Goal: Task Accomplishment & Management: Manage account settings

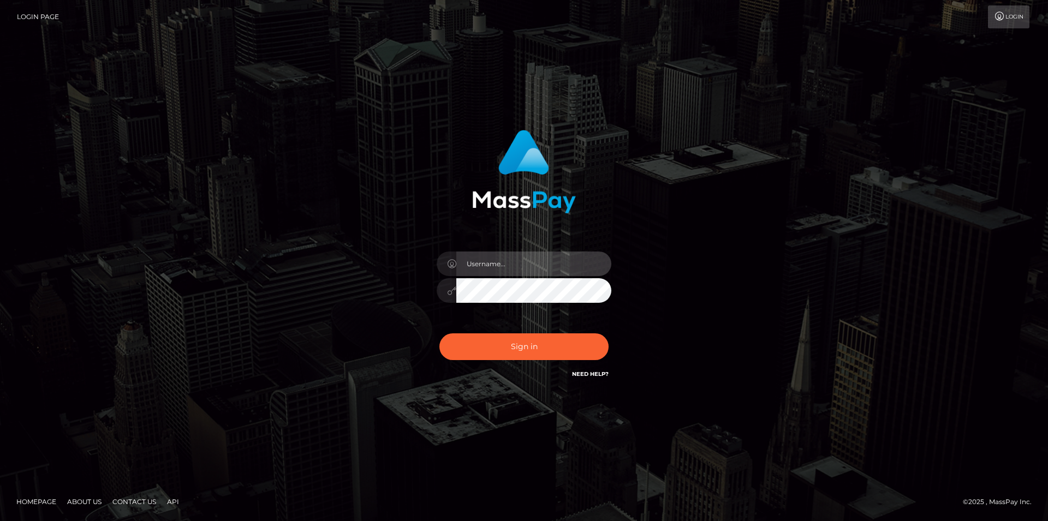
click at [496, 259] on input "text" at bounding box center [533, 264] width 155 height 25
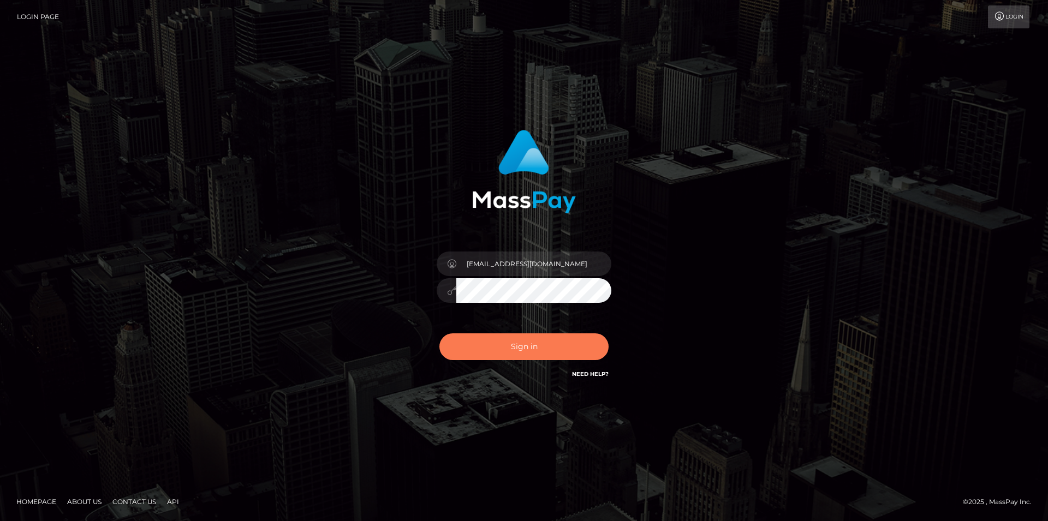
click at [541, 347] on button "Sign in" at bounding box center [524, 347] width 169 height 27
click at [514, 352] on button "Sign in" at bounding box center [524, 347] width 169 height 27
click at [450, 292] on icon at bounding box center [451, 291] width 9 height 9
click at [533, 346] on button "Sign in" at bounding box center [524, 347] width 169 height 27
click at [588, 375] on link "Need Help?" at bounding box center [590, 374] width 37 height 7
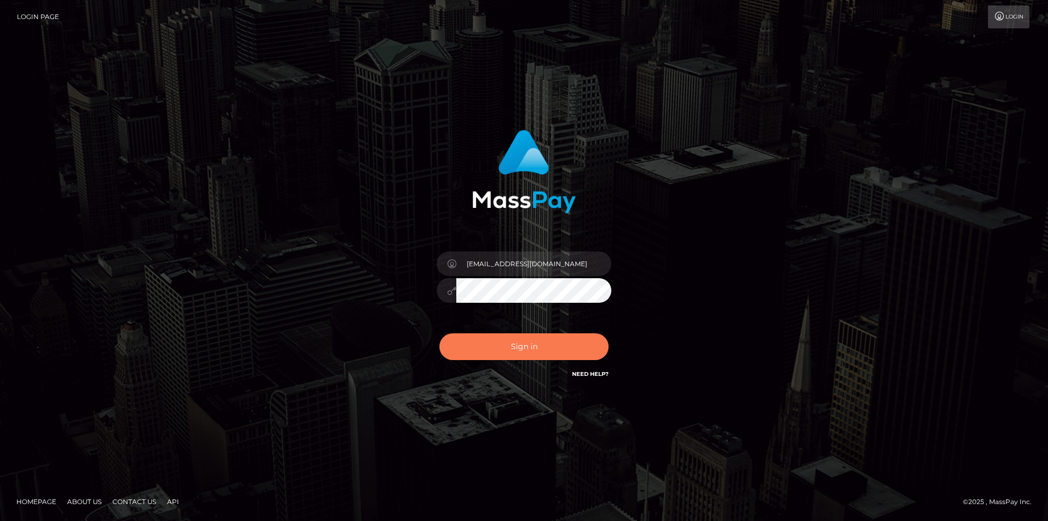
click at [535, 345] on button "Sign in" at bounding box center [524, 347] width 169 height 27
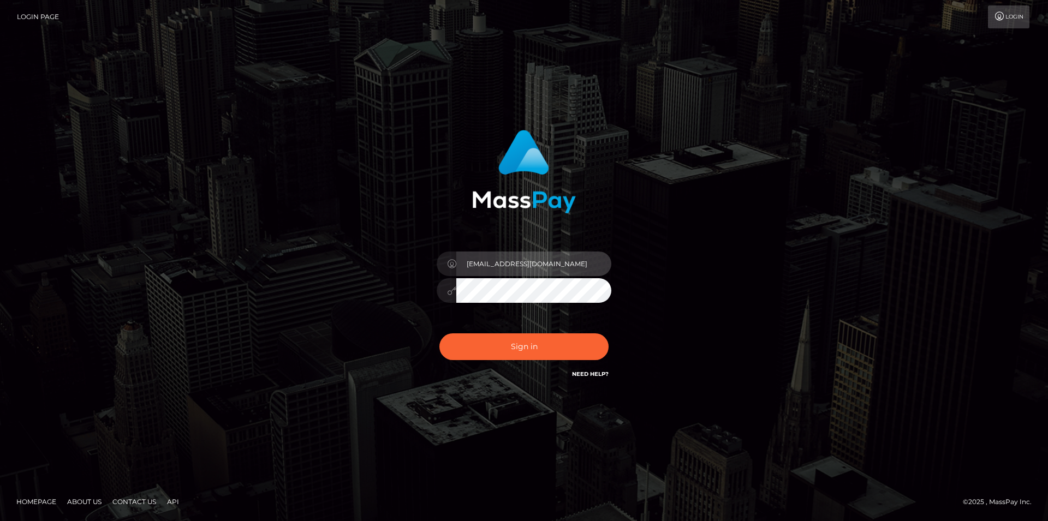
drag, startPoint x: 541, startPoint y: 266, endPoint x: 85, endPoint y: 287, distance: 455.8
click at [456, 276] on input "dirtryu@gmail.com" at bounding box center [533, 264] width 155 height 25
type input "goopygardens@gmail.com"
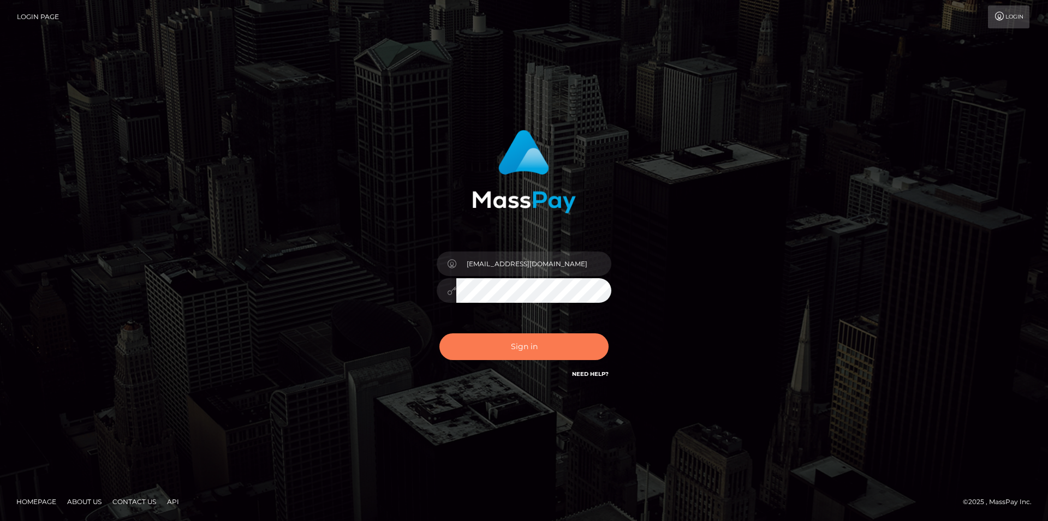
click at [473, 335] on button "Sign in" at bounding box center [524, 347] width 169 height 27
click at [508, 343] on button "Sign in" at bounding box center [524, 347] width 169 height 27
click at [536, 354] on button "Sign in" at bounding box center [524, 347] width 169 height 27
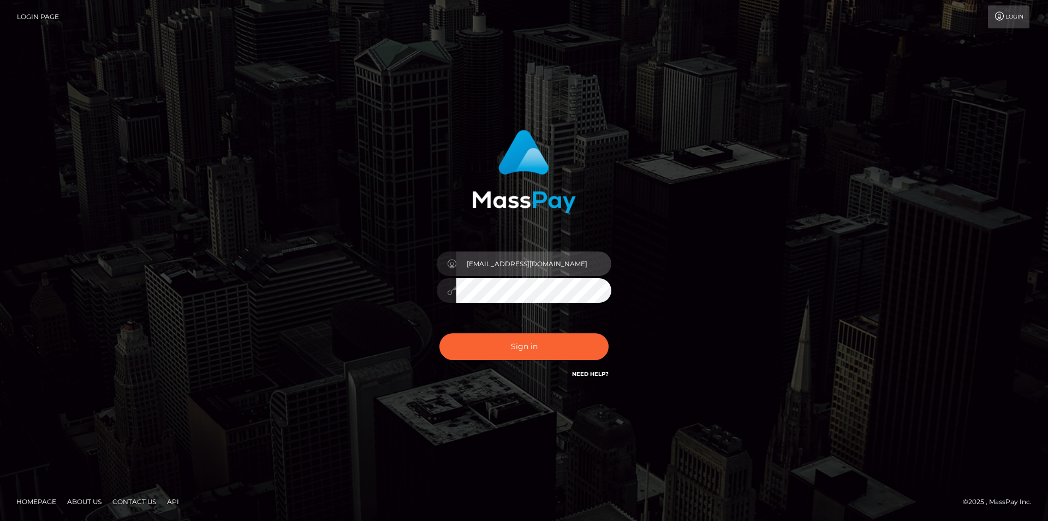
drag, startPoint x: 565, startPoint y: 264, endPoint x: 415, endPoint y: 272, distance: 149.8
click at [456, 272] on input "goopygardens@gmail.com" at bounding box center [533, 264] width 155 height 25
click at [559, 276] on input "[EMAIL_ADDRESS][DOMAIN_NAME]" at bounding box center [533, 264] width 155 height 25
drag, startPoint x: 544, startPoint y: 267, endPoint x: 361, endPoint y: 260, distance: 183.0
click at [456, 260] on input "dirtryu@gmail.com" at bounding box center [533, 264] width 155 height 25
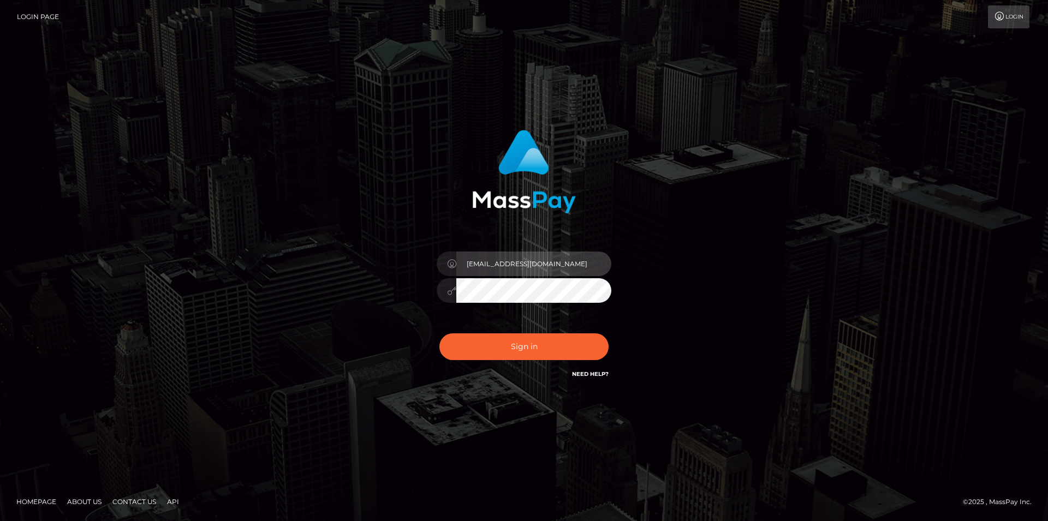
paste input "goopygardens"
type input "[EMAIL_ADDRESS][DOMAIN_NAME]"
click at [387, 311] on div "goopygardens@gmail.com Sign in" at bounding box center [524, 255] width 287 height 267
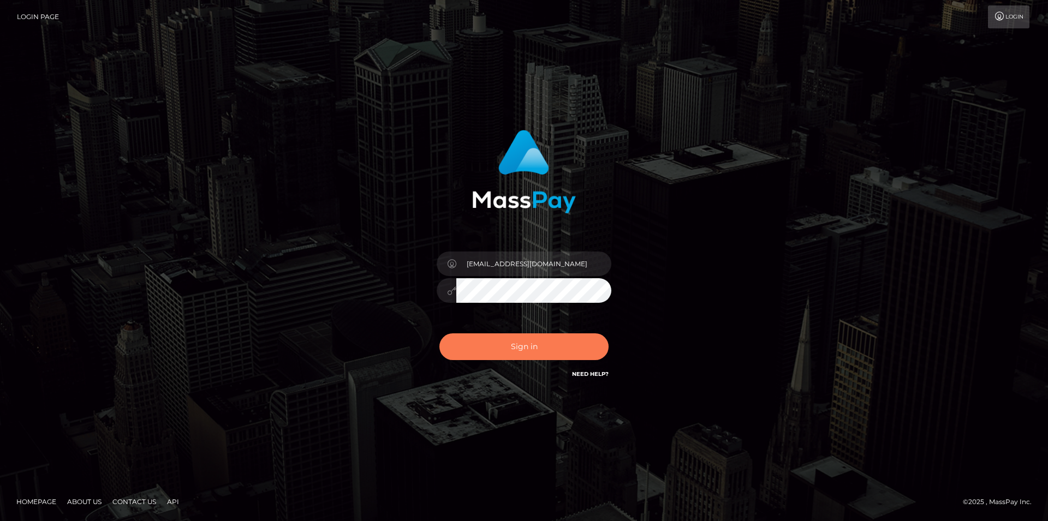
click at [506, 355] on button "Sign in" at bounding box center [524, 347] width 169 height 27
click at [547, 344] on button "Sign in" at bounding box center [524, 347] width 169 height 27
click at [593, 375] on link "Need Help?" at bounding box center [590, 374] width 37 height 7
click at [49, 18] on link "Login Page" at bounding box center [38, 16] width 42 height 23
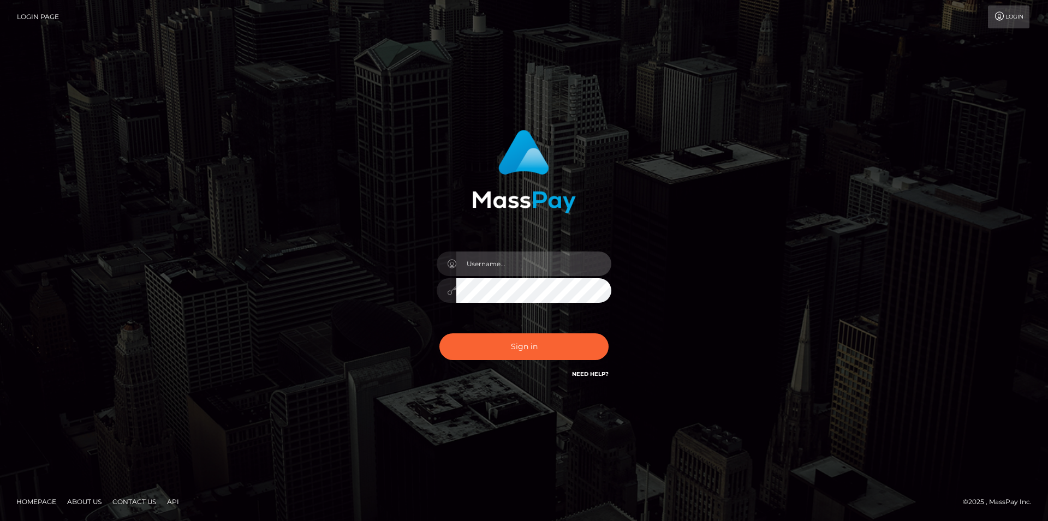
click at [492, 262] on input "text" at bounding box center [533, 264] width 155 height 25
type input "[EMAIL_ADDRESS][DOMAIN_NAME]"
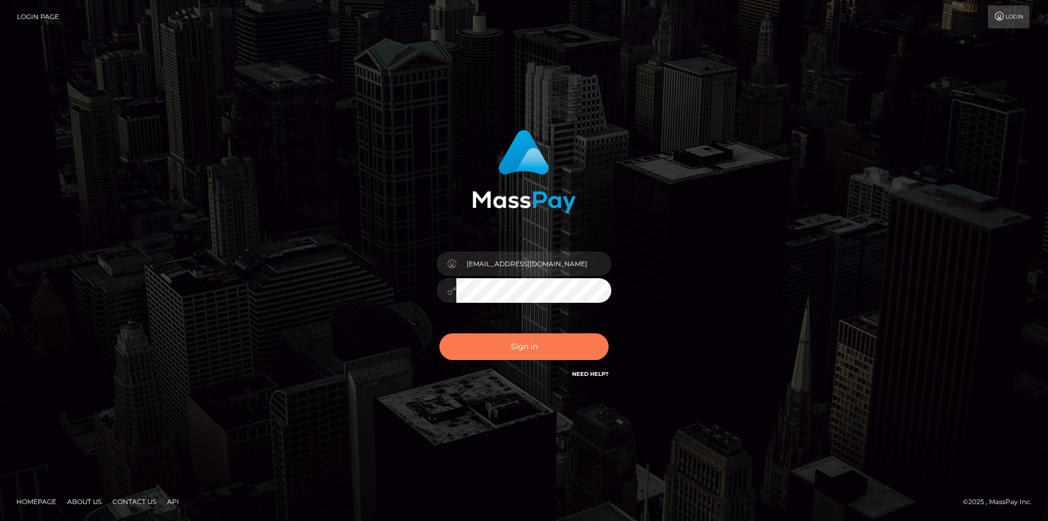
click at [511, 348] on button "Sign in" at bounding box center [524, 347] width 169 height 27
click at [527, 343] on div "Sign in Need Help?" at bounding box center [524, 351] width 191 height 49
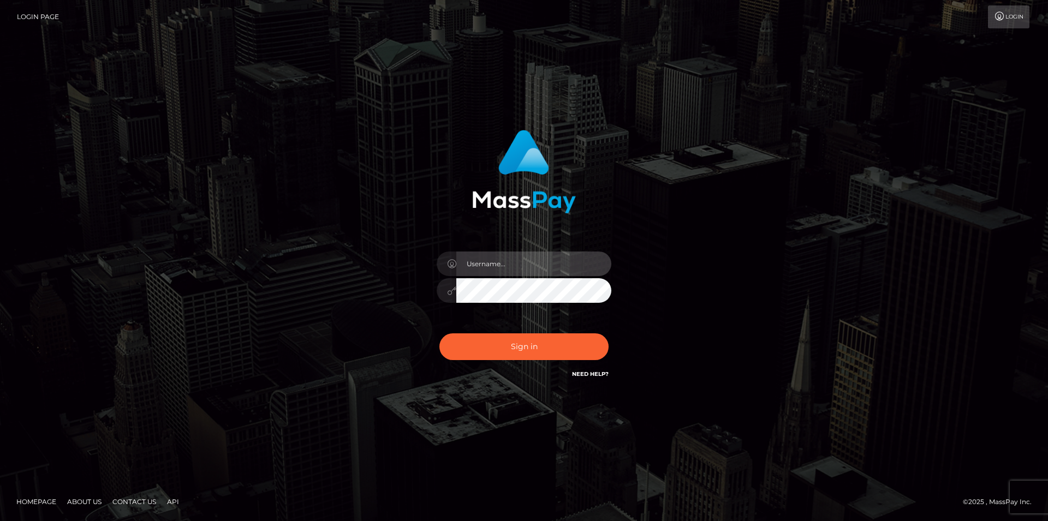
click at [492, 258] on input "text" at bounding box center [533, 264] width 155 height 25
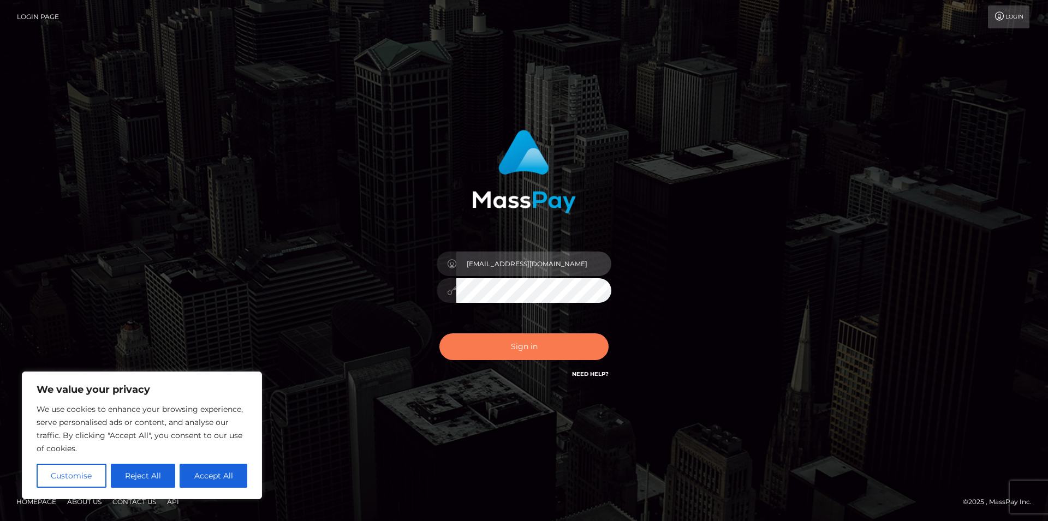
type input "[EMAIL_ADDRESS][DOMAIN_NAME]"
click at [529, 348] on button "Sign in" at bounding box center [524, 347] width 169 height 27
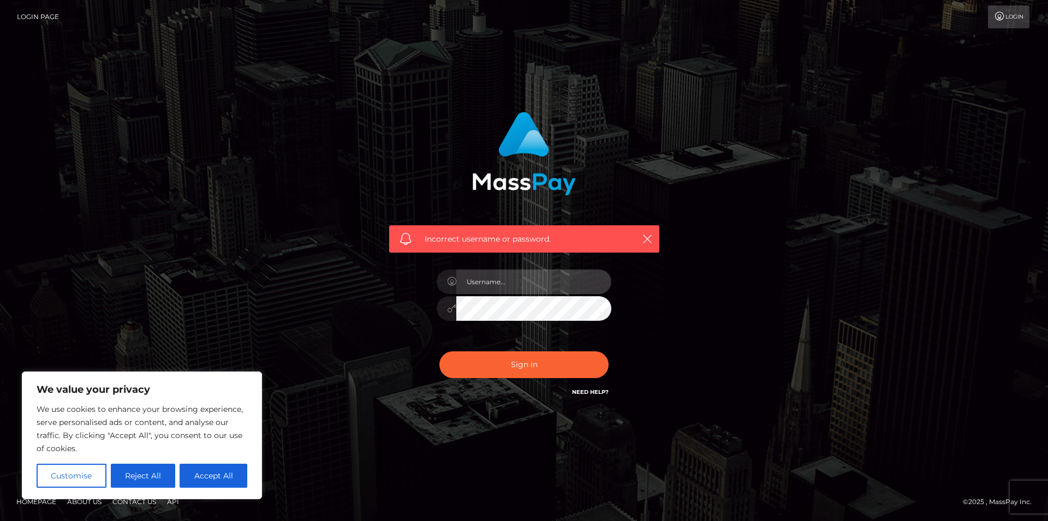
click at [515, 279] on input "text" at bounding box center [533, 282] width 155 height 25
type input "[EMAIL_ADDRESS][DOMAIN_NAME]"
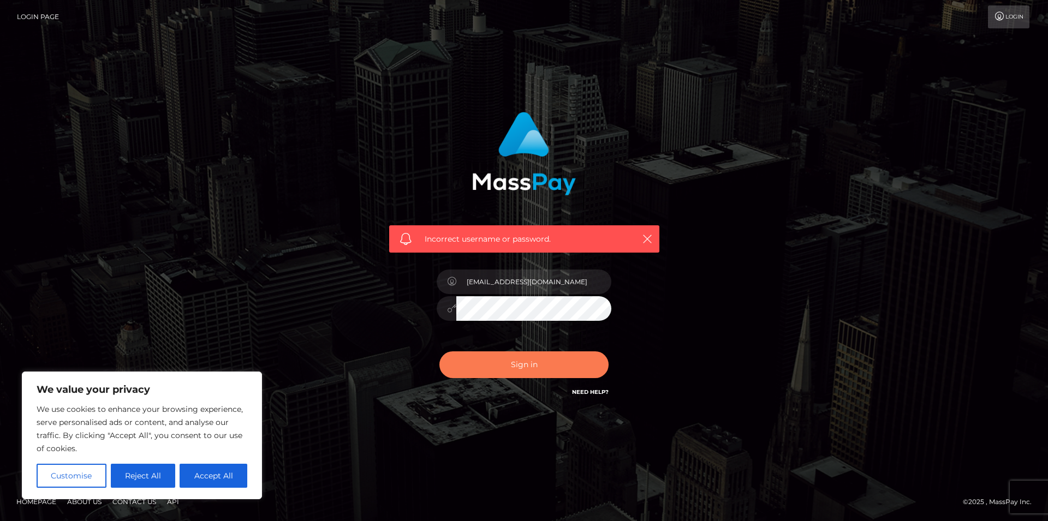
click at [540, 361] on button "Sign in" at bounding box center [524, 365] width 169 height 27
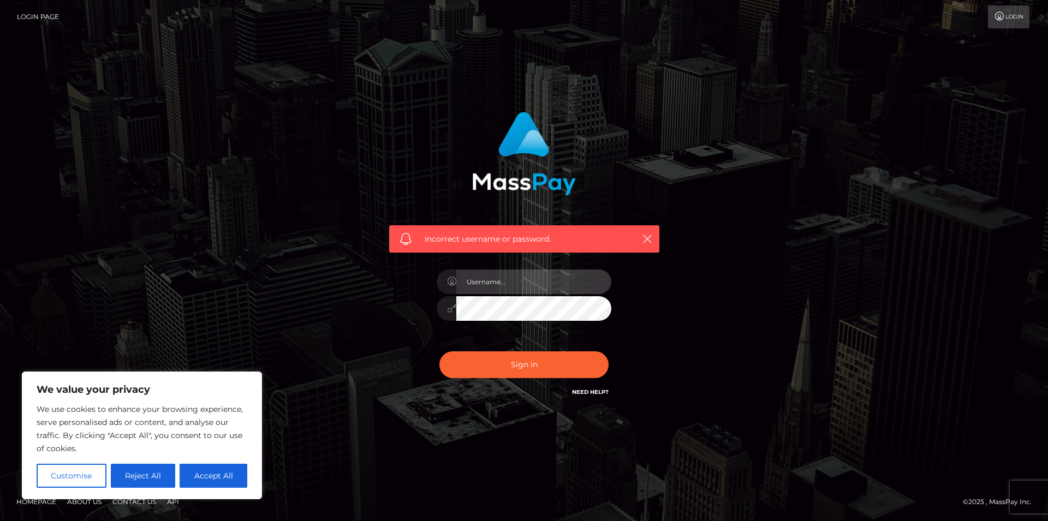
click at [512, 287] on input "text" at bounding box center [533, 282] width 155 height 25
type input "goopygardens@gmail.com"
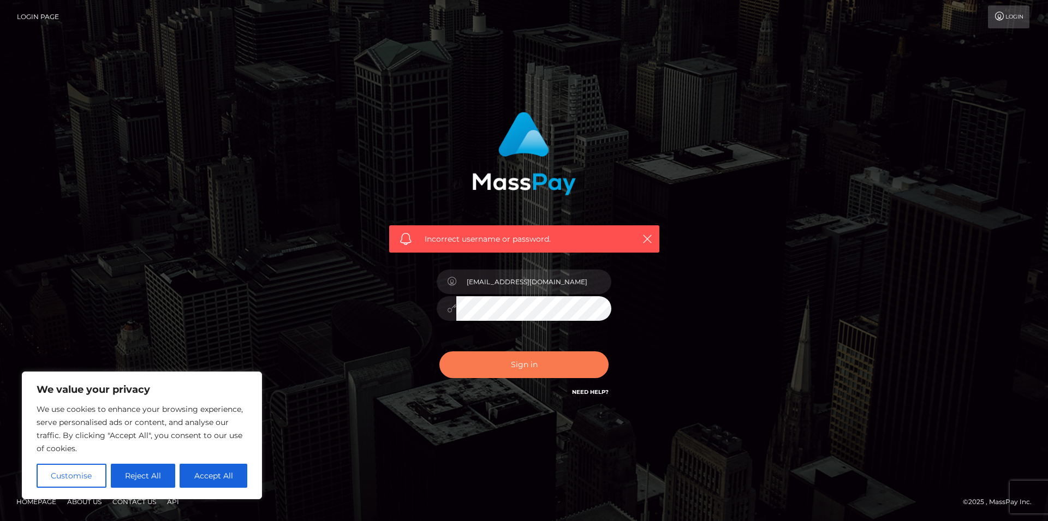
click at [481, 355] on button "Sign in" at bounding box center [524, 365] width 169 height 27
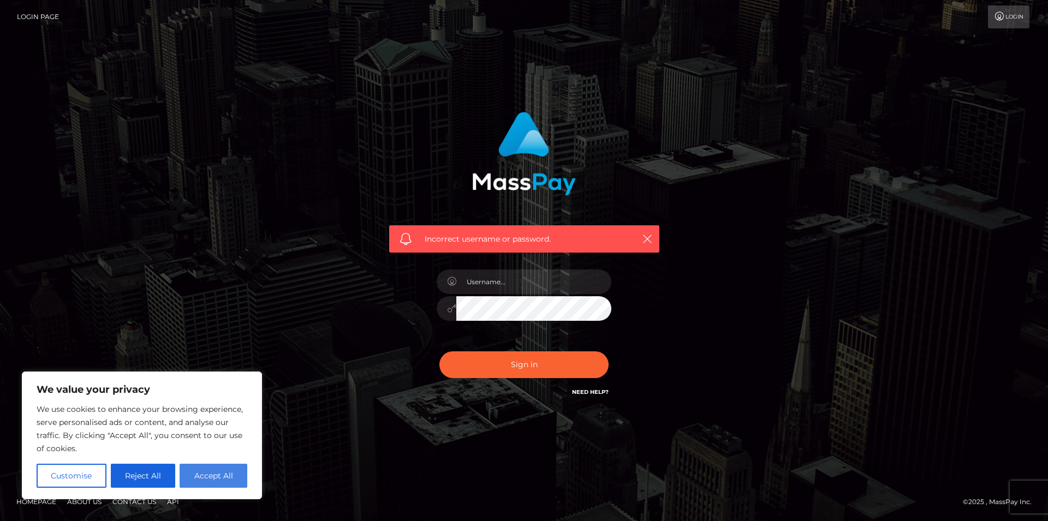
click at [225, 469] on button "Accept All" at bounding box center [214, 476] width 68 height 24
checkbox input "true"
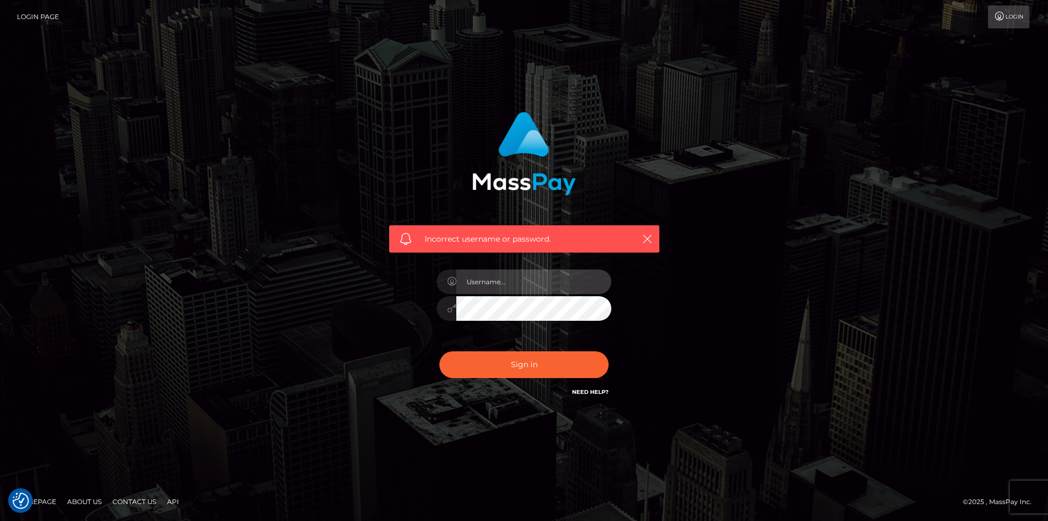
click at [558, 288] on input "text" at bounding box center [533, 282] width 155 height 25
click at [715, 299] on div "Incorrect username or password." at bounding box center [524, 261] width 622 height 314
click at [544, 280] on input "text" at bounding box center [533, 282] width 155 height 25
type input "goopymute"
drag, startPoint x: 295, startPoint y: 305, endPoint x: 335, endPoint y: 316, distance: 42.0
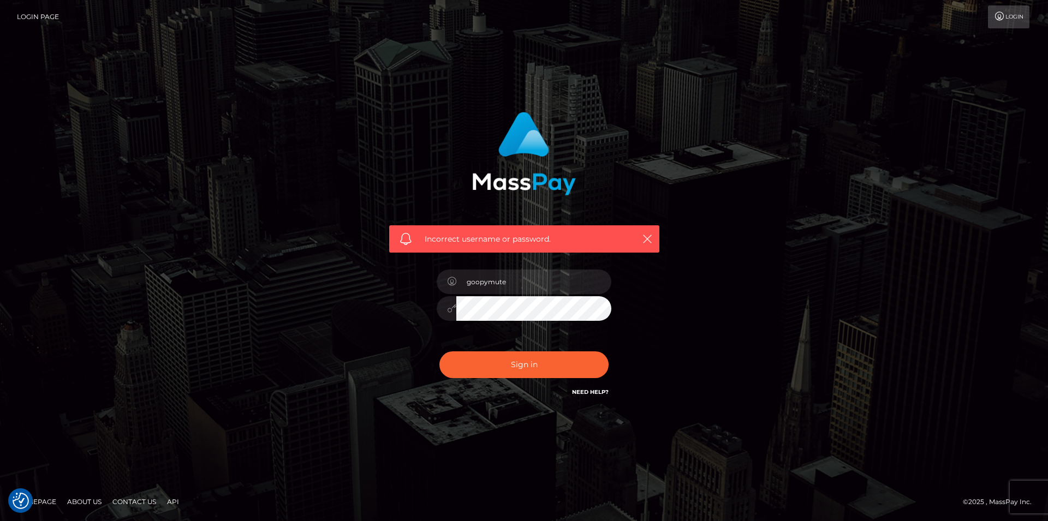
click at [295, 305] on div "Incorrect username or password. goopymute" at bounding box center [524, 261] width 622 height 314
click at [514, 376] on button "Sign in" at bounding box center [524, 365] width 169 height 27
